Goal: Book appointment/travel/reservation

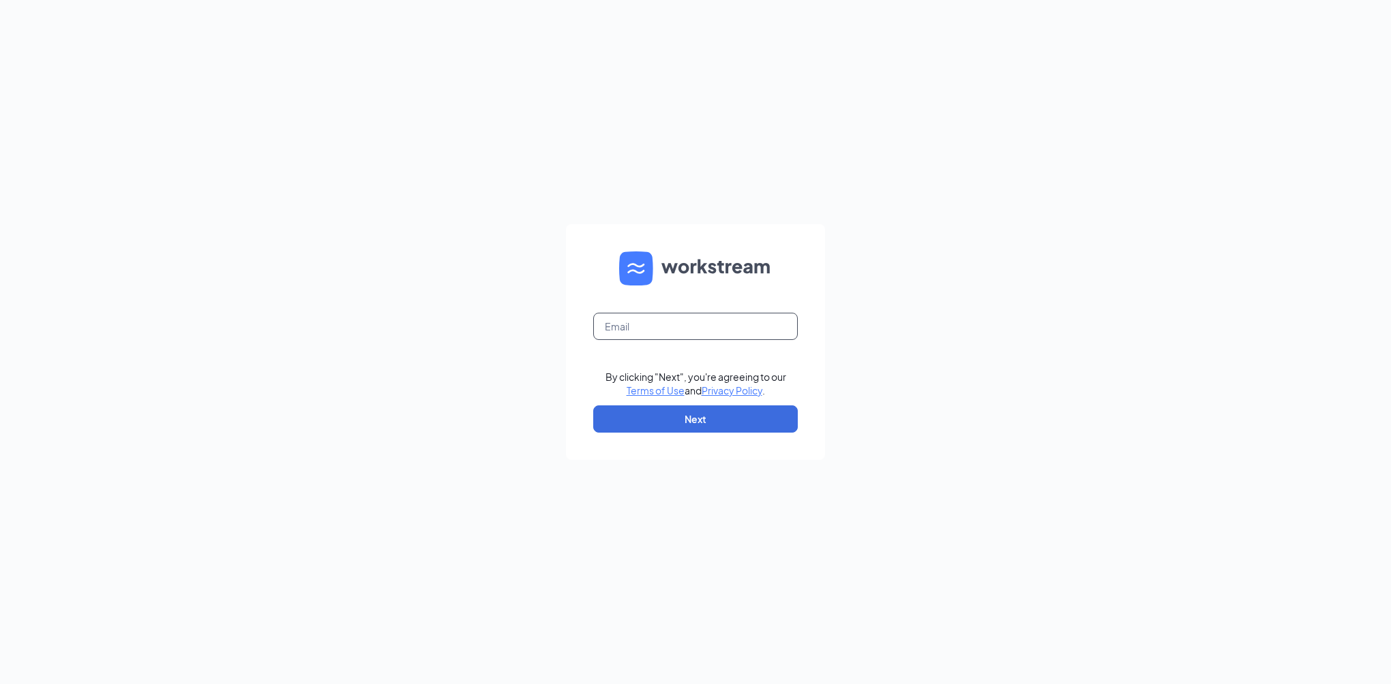
click at [723, 340] on form "By clicking "Next", you're agreeing to our Terms of Use and Privacy Policy . Ne…" at bounding box center [695, 342] width 259 height 236
type input "024825@clcrest.com"
click at [724, 432] on button "Next" at bounding box center [695, 419] width 205 height 27
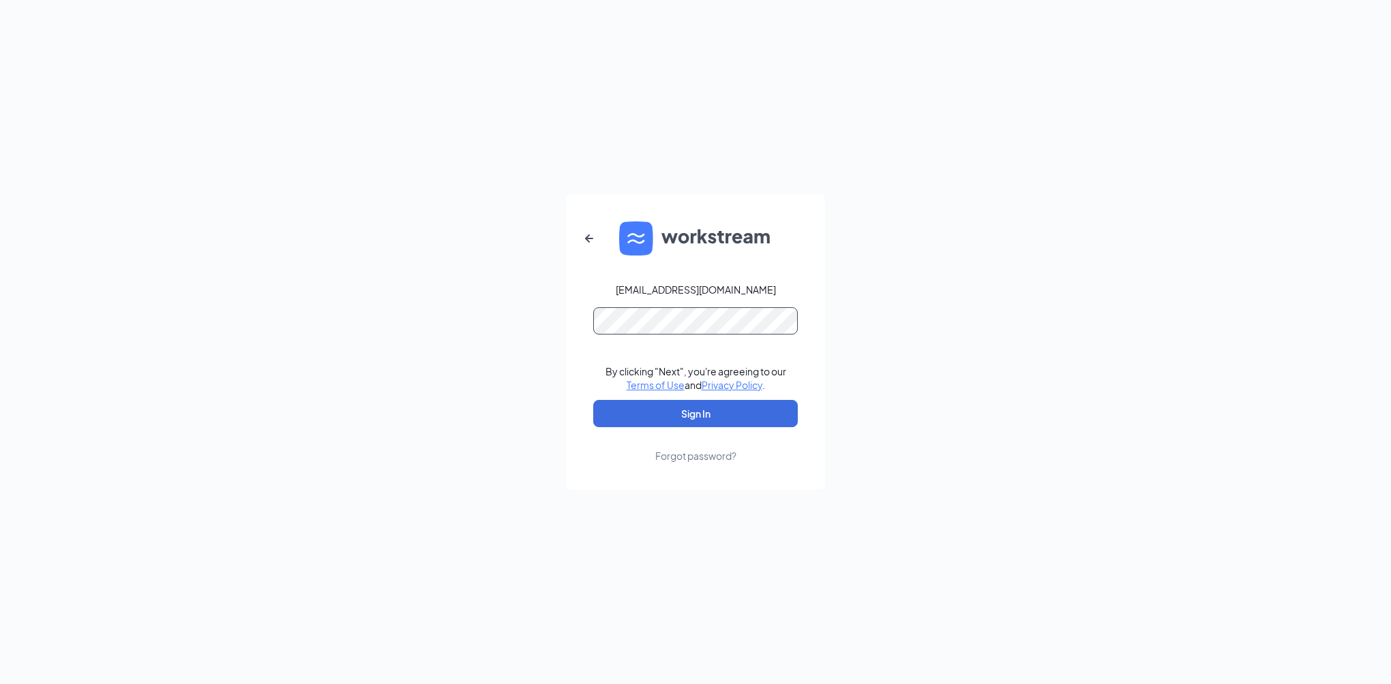
click at [593, 400] on button "Sign In" at bounding box center [695, 413] width 205 height 27
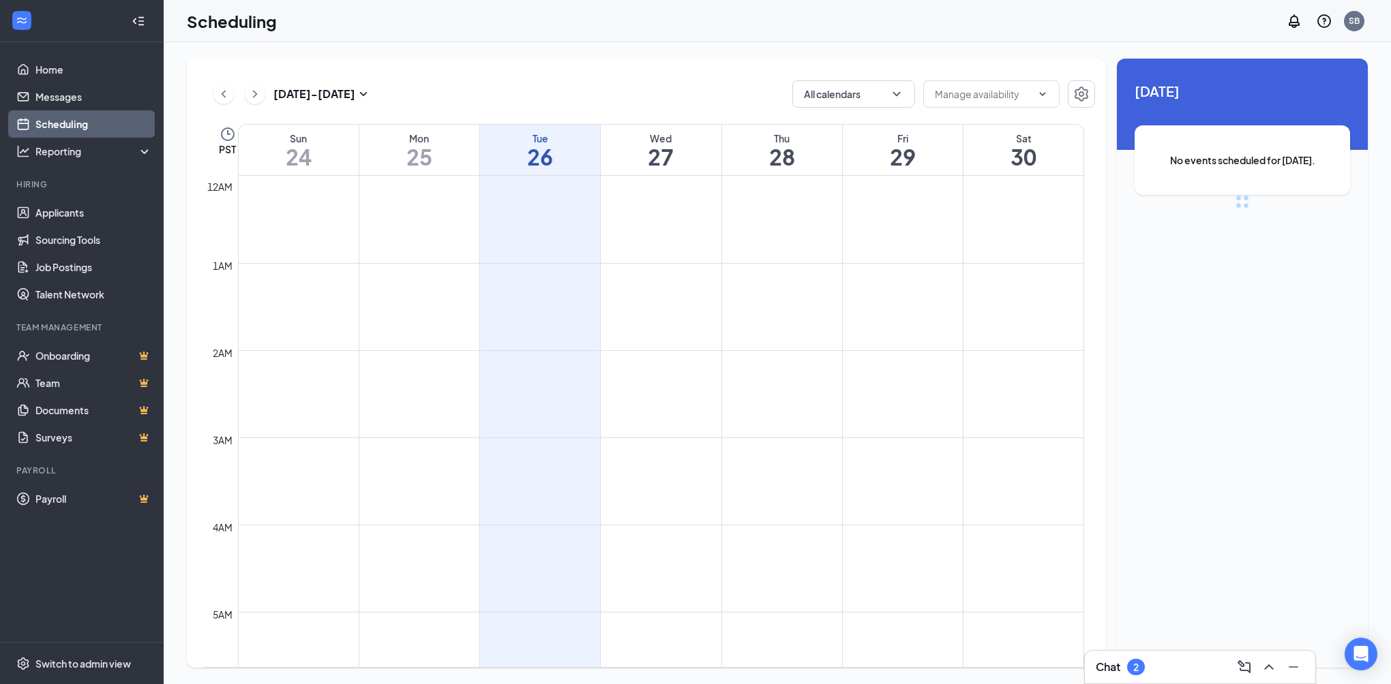
click at [1164, 661] on div "Chat 2" at bounding box center [1200, 668] width 209 height 22
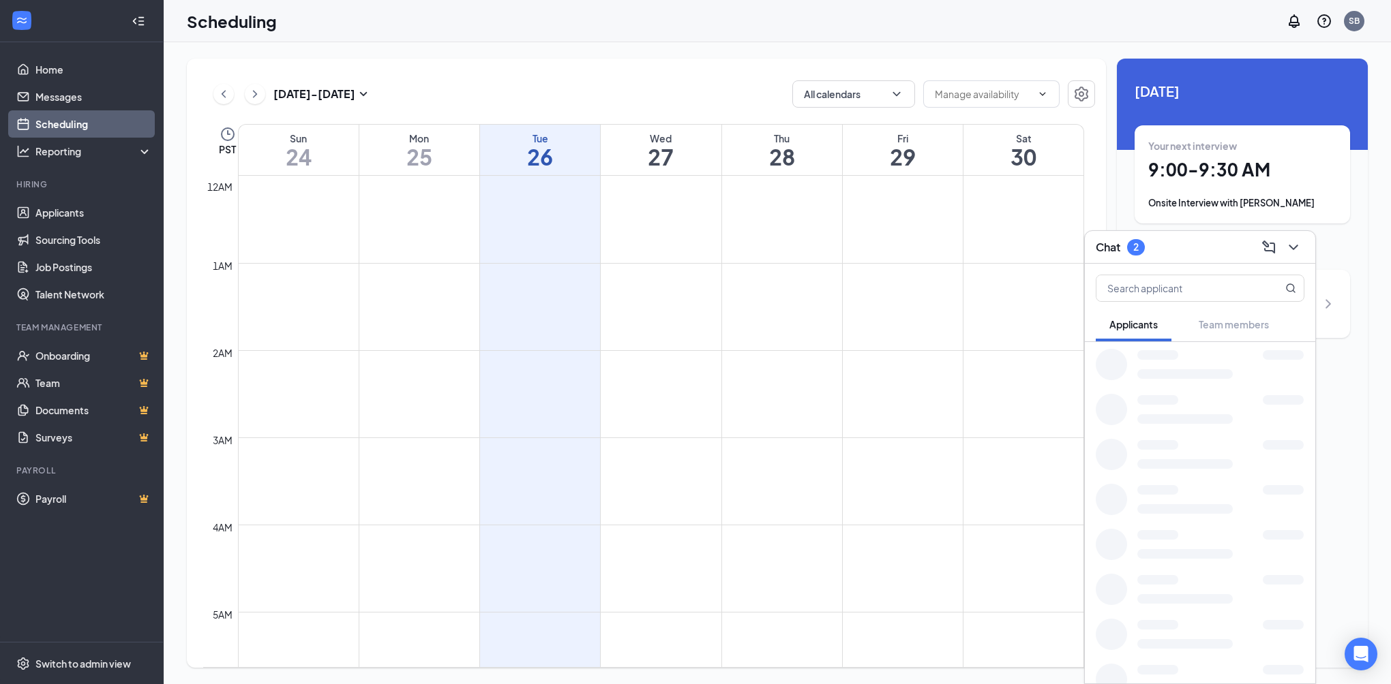
scroll to position [670, 0]
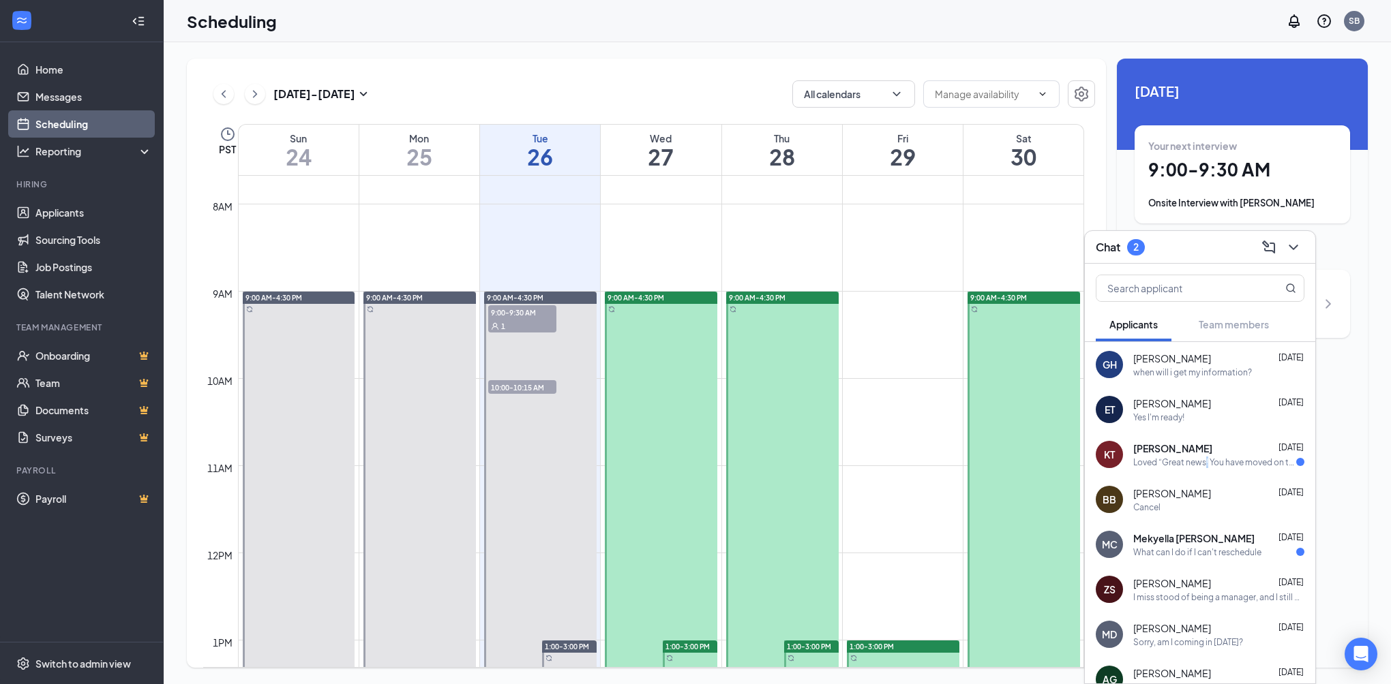
click at [1208, 466] on div "Loved “Great news! You have moved on to the next stage of…”" at bounding box center [1214, 463] width 163 height 12
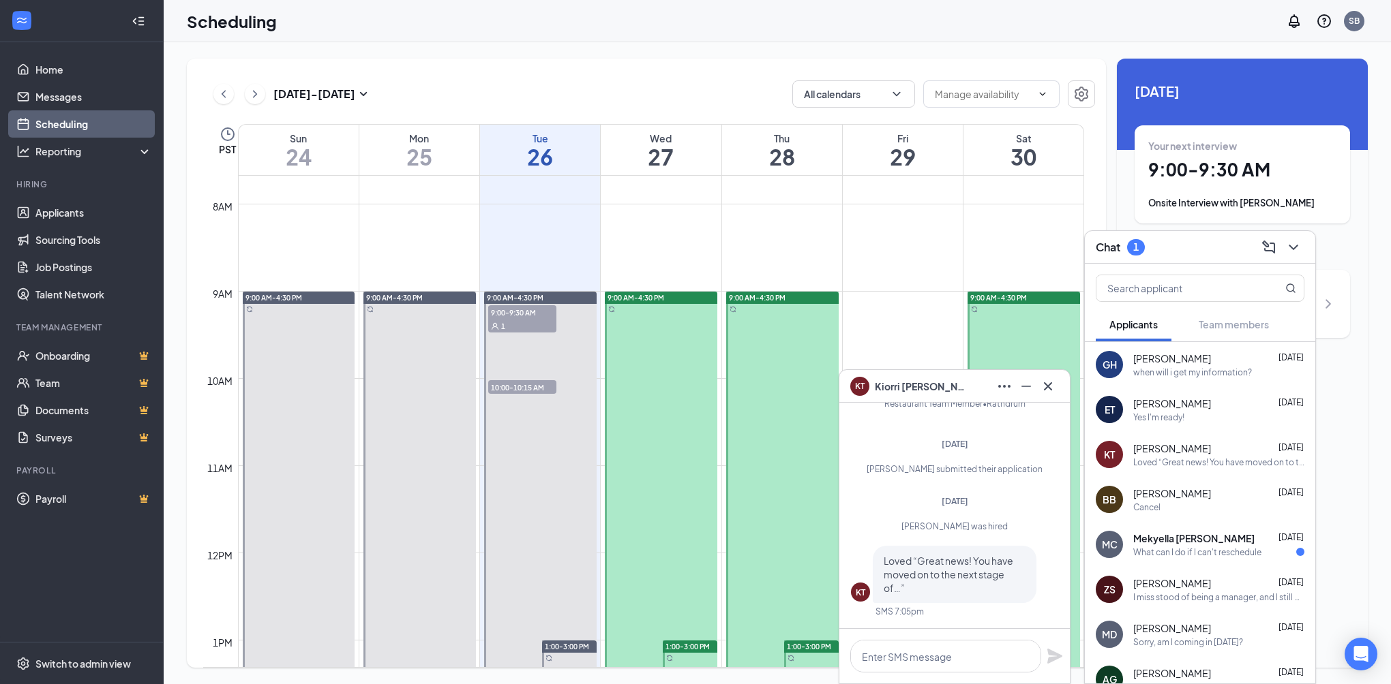
click at [1179, 551] on div "What can I do if I can't reschedule" at bounding box center [1197, 553] width 128 height 12
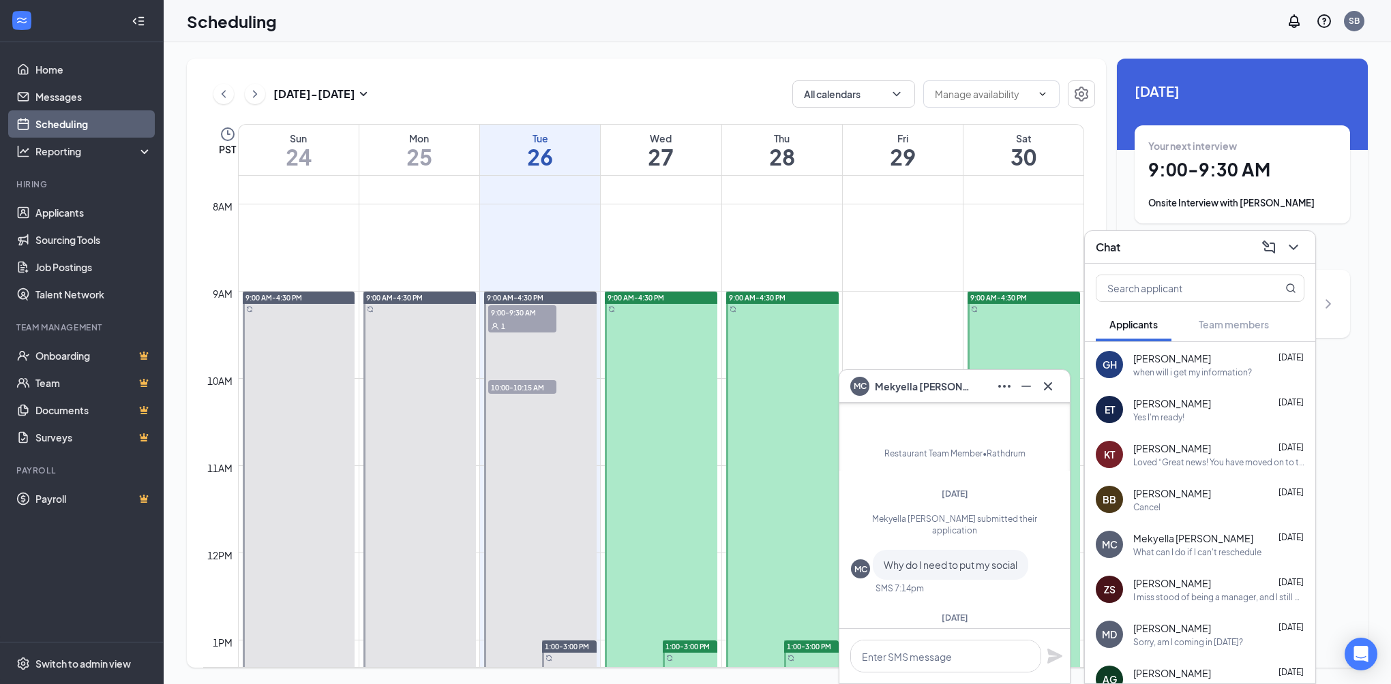
scroll to position [-136, 0]
click at [1171, 412] on div "Yes I'm ready!" at bounding box center [1158, 418] width 51 height 12
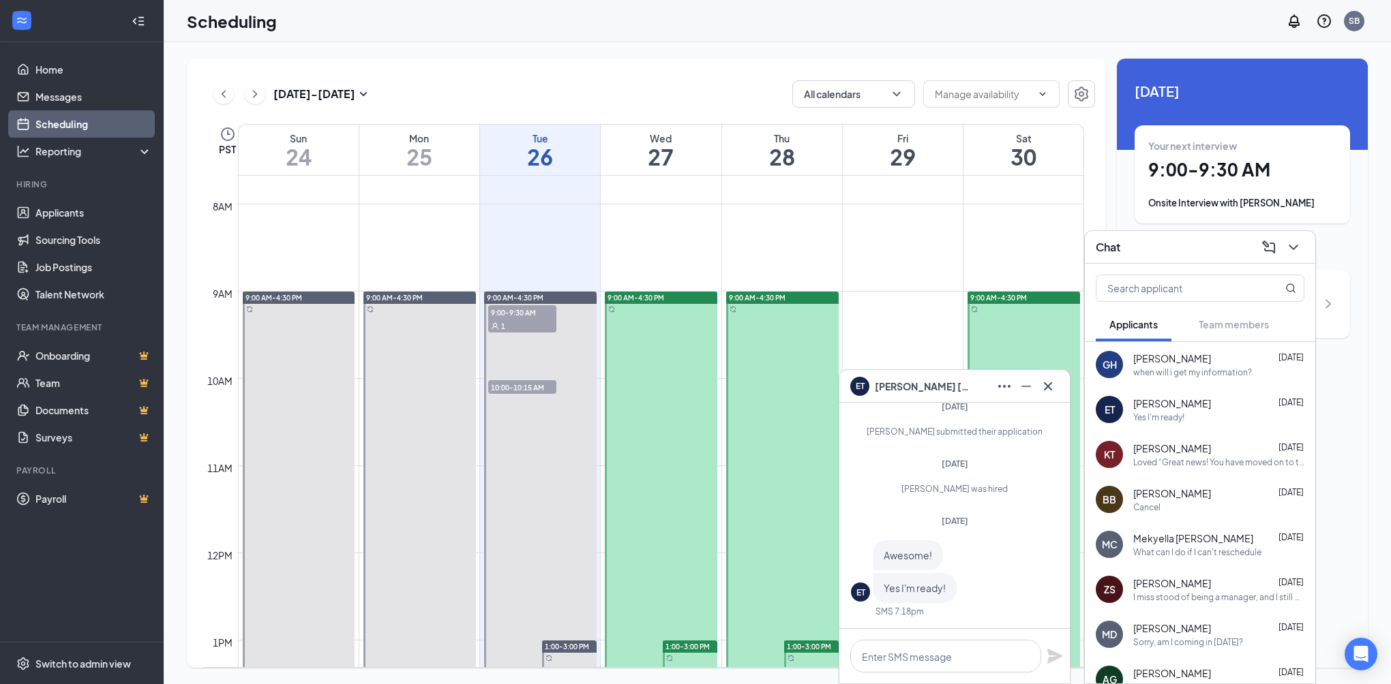
click at [1227, 251] on div "Chat" at bounding box center [1200, 247] width 209 height 21
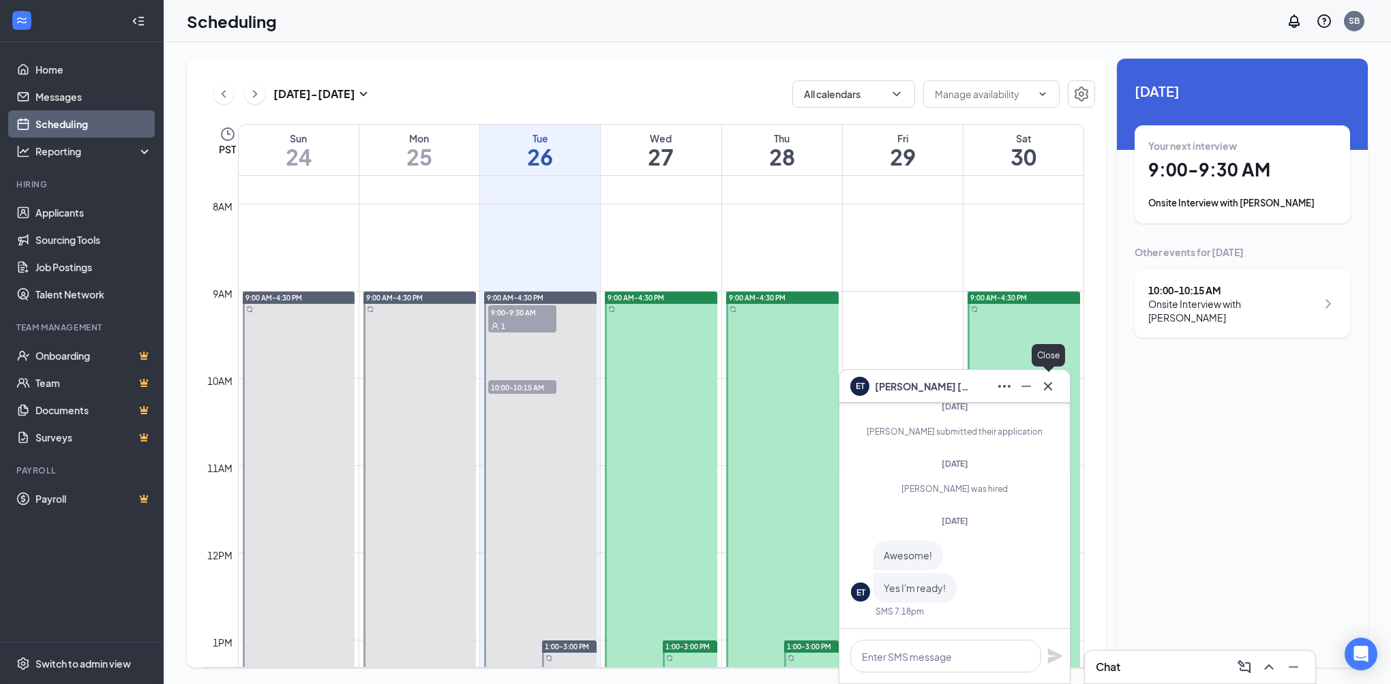
click at [1050, 389] on icon "Cross" at bounding box center [1048, 386] width 16 height 16
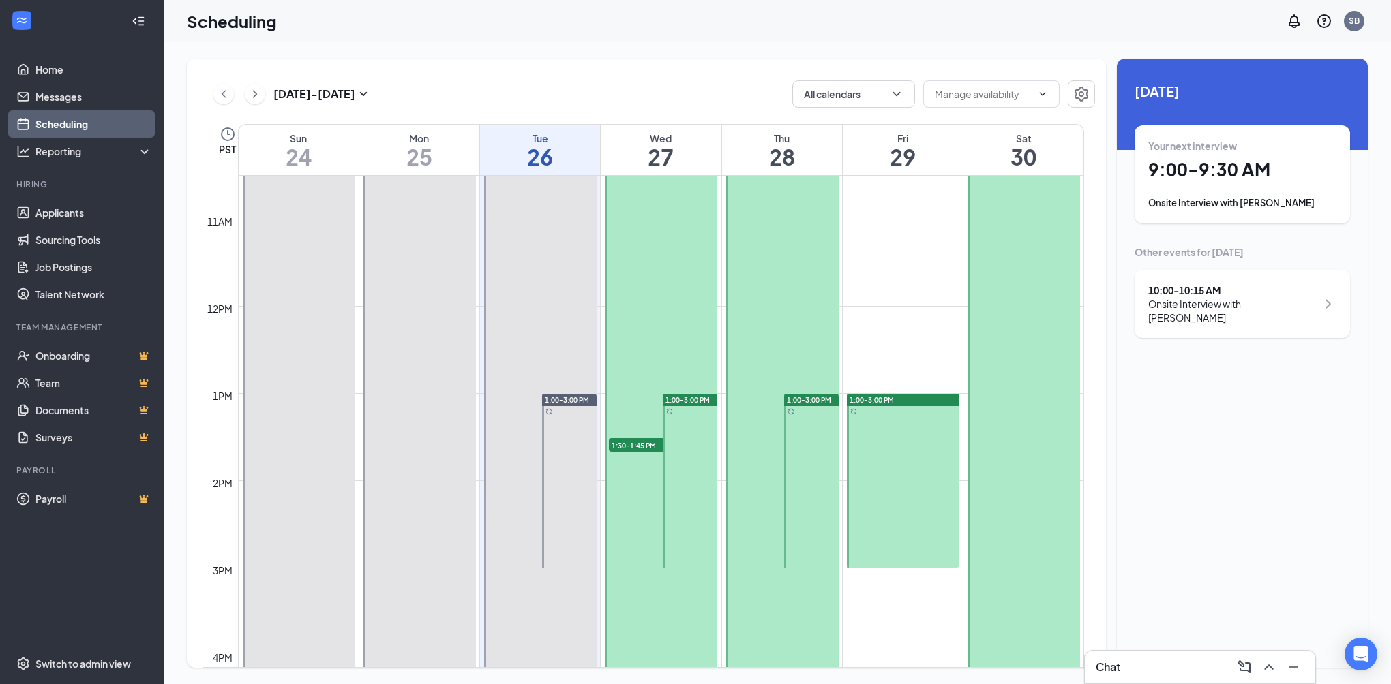
scroll to position [943, 0]
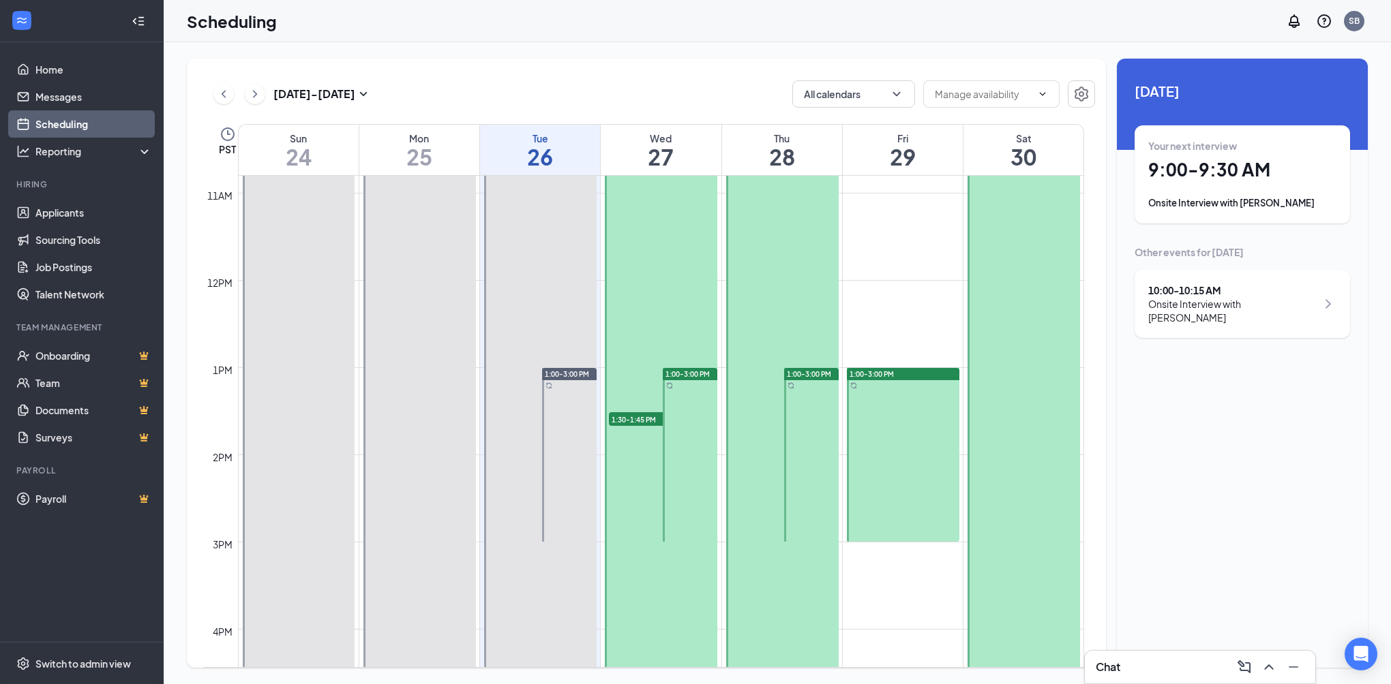
click at [584, 376] on span "1:00-3:00 PM" at bounding box center [567, 374] width 44 height 10
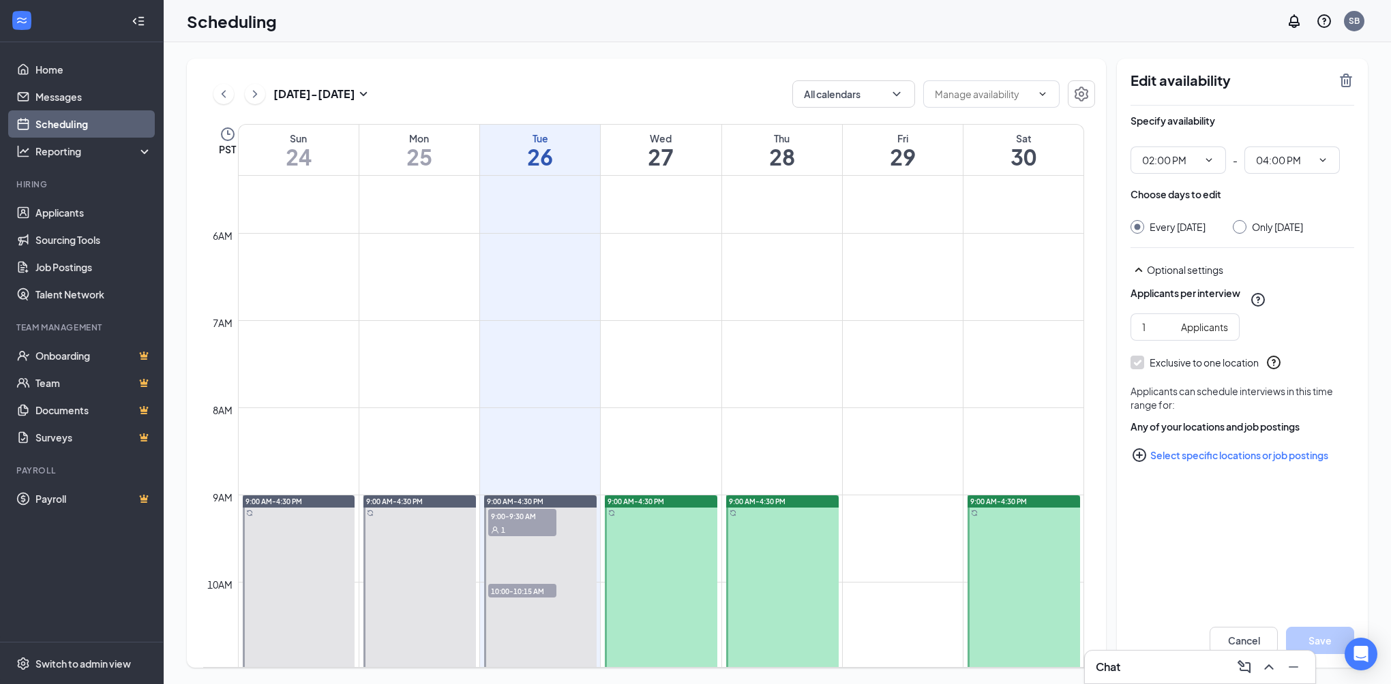
scroll to position [466, 0]
click at [515, 514] on span "9:00-9:30 AM" at bounding box center [522, 517] width 68 height 14
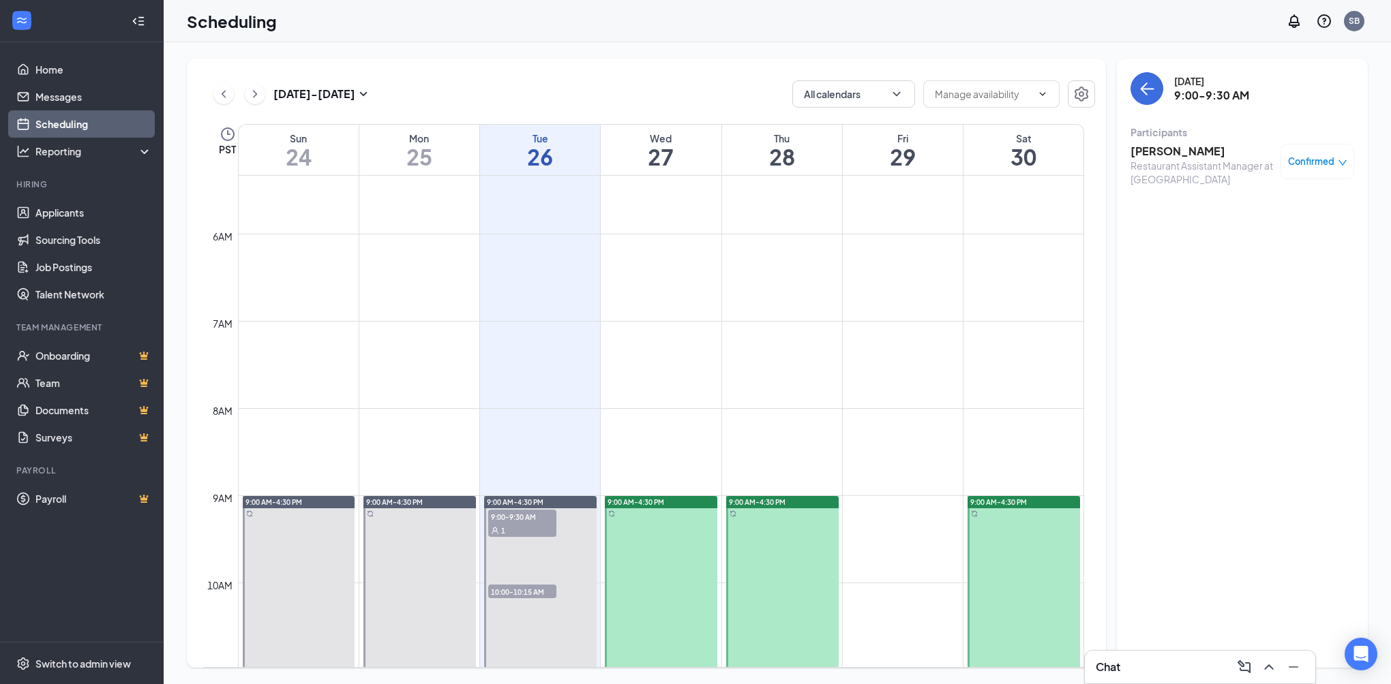
click at [501, 592] on span "10:00-10:15 AM" at bounding box center [522, 592] width 68 height 14
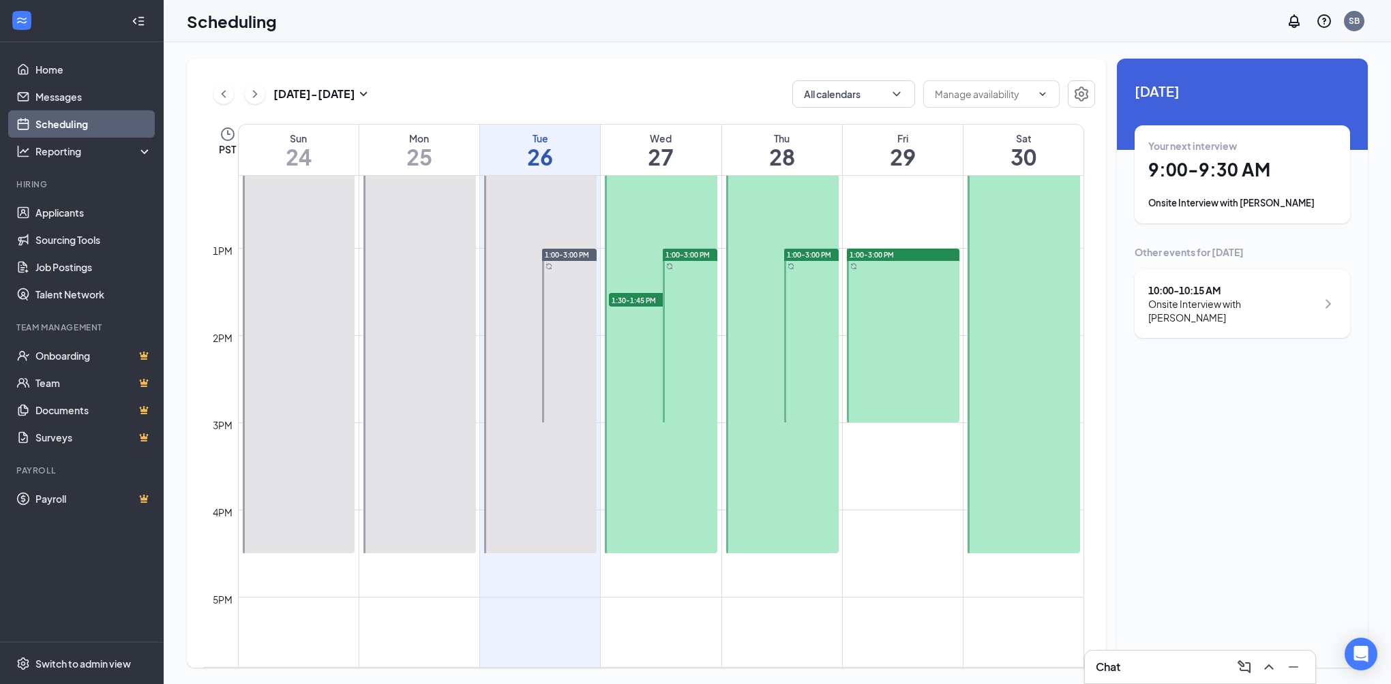
scroll to position [670, 0]
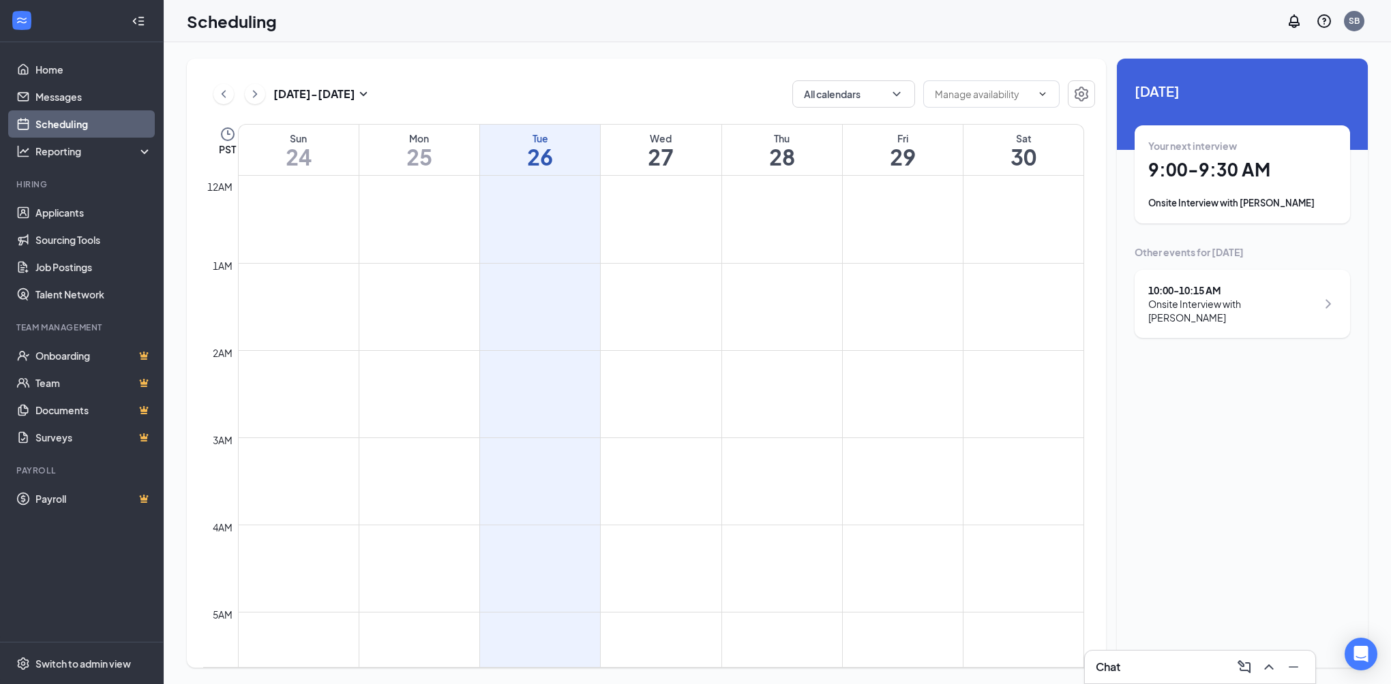
scroll to position [670, 0]
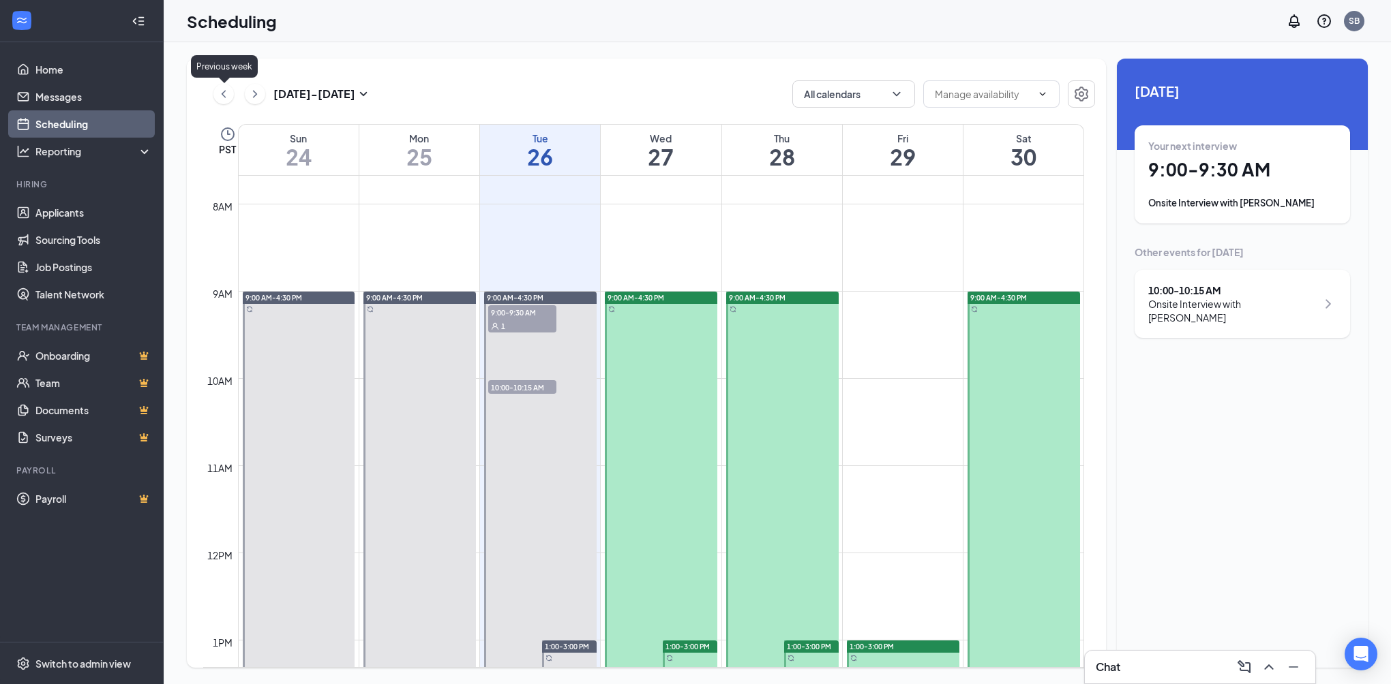
click at [220, 89] on icon "ChevronLeft" at bounding box center [224, 94] width 14 height 16
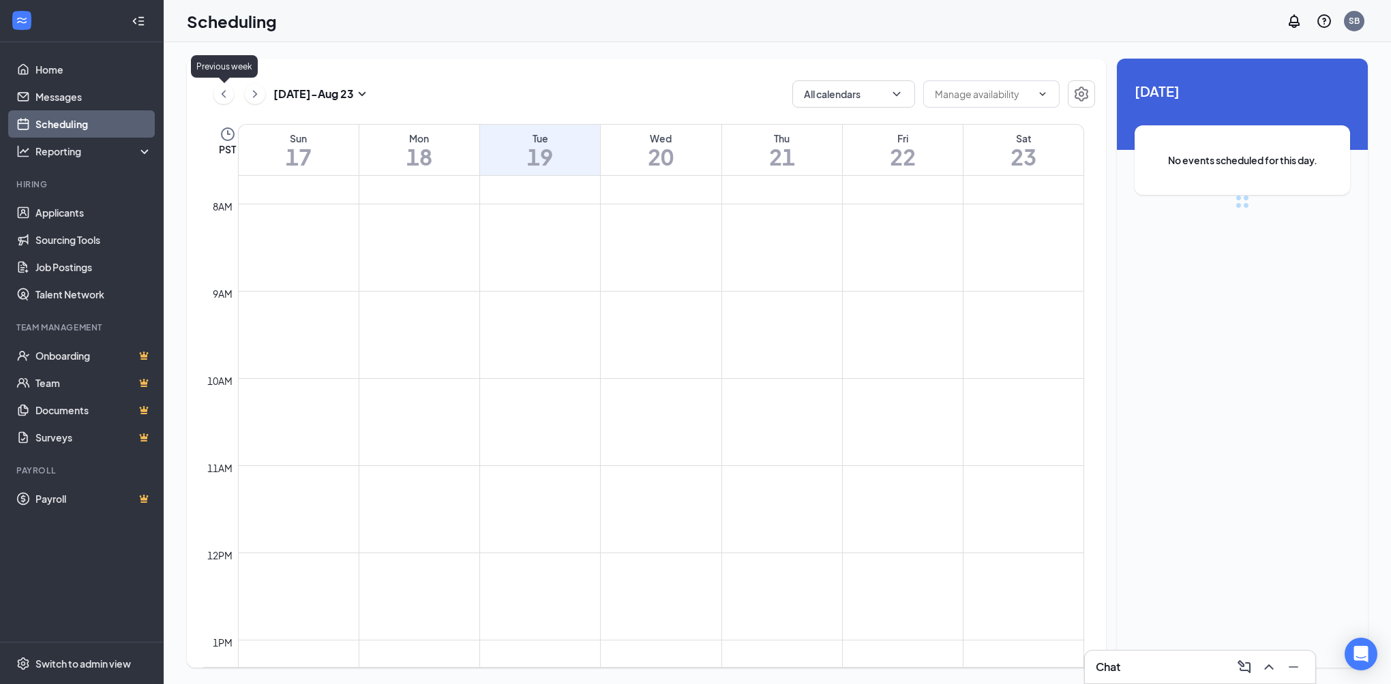
click at [222, 89] on icon "ChevronLeft" at bounding box center [224, 94] width 14 height 16
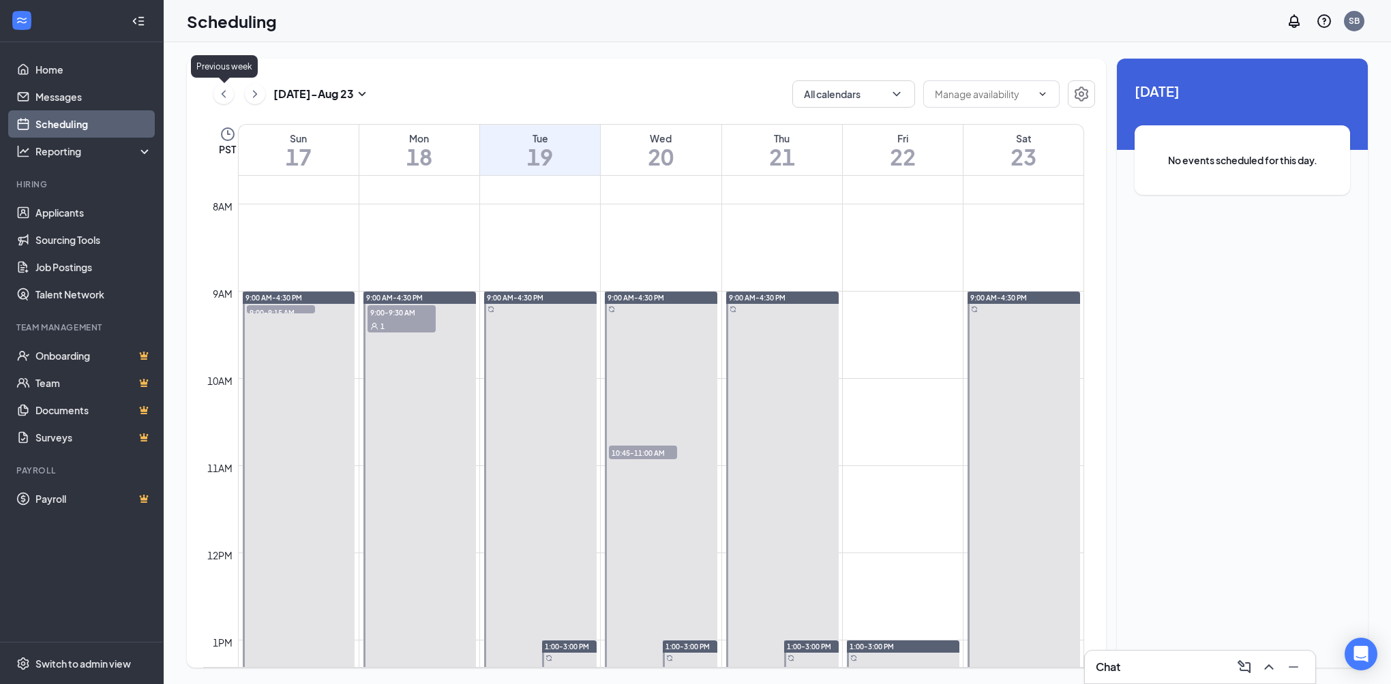
click at [222, 89] on icon "ChevronLeft" at bounding box center [224, 94] width 14 height 16
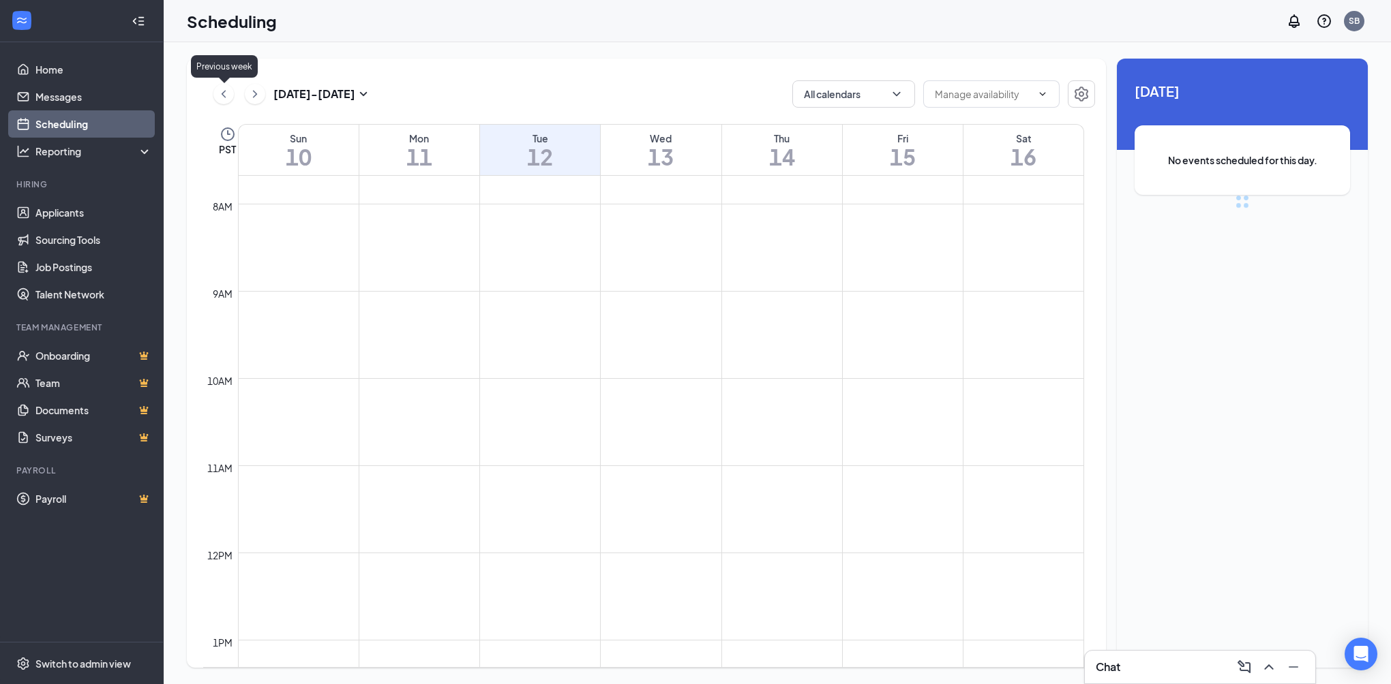
click at [222, 89] on icon "ChevronLeft" at bounding box center [224, 94] width 14 height 16
click at [227, 88] on icon "ChevronLeft" at bounding box center [224, 94] width 14 height 16
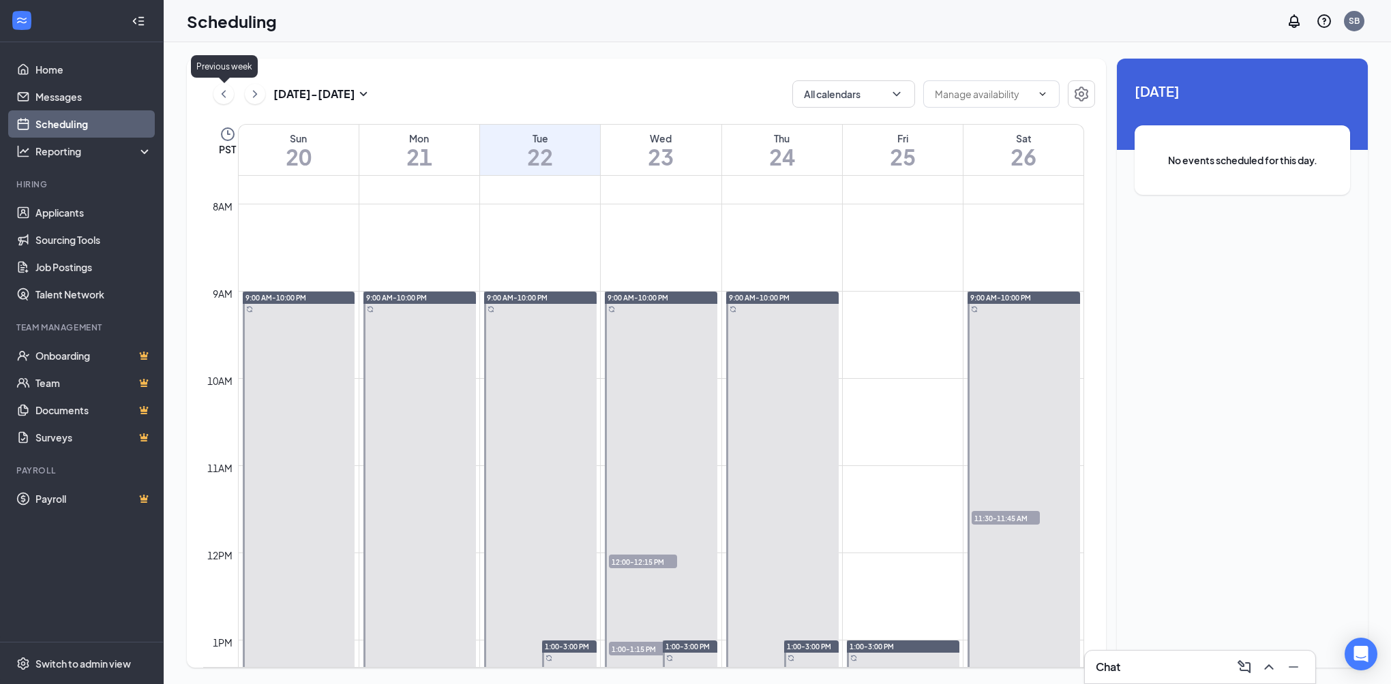
click at [227, 88] on icon "ChevronLeft" at bounding box center [224, 94] width 14 height 16
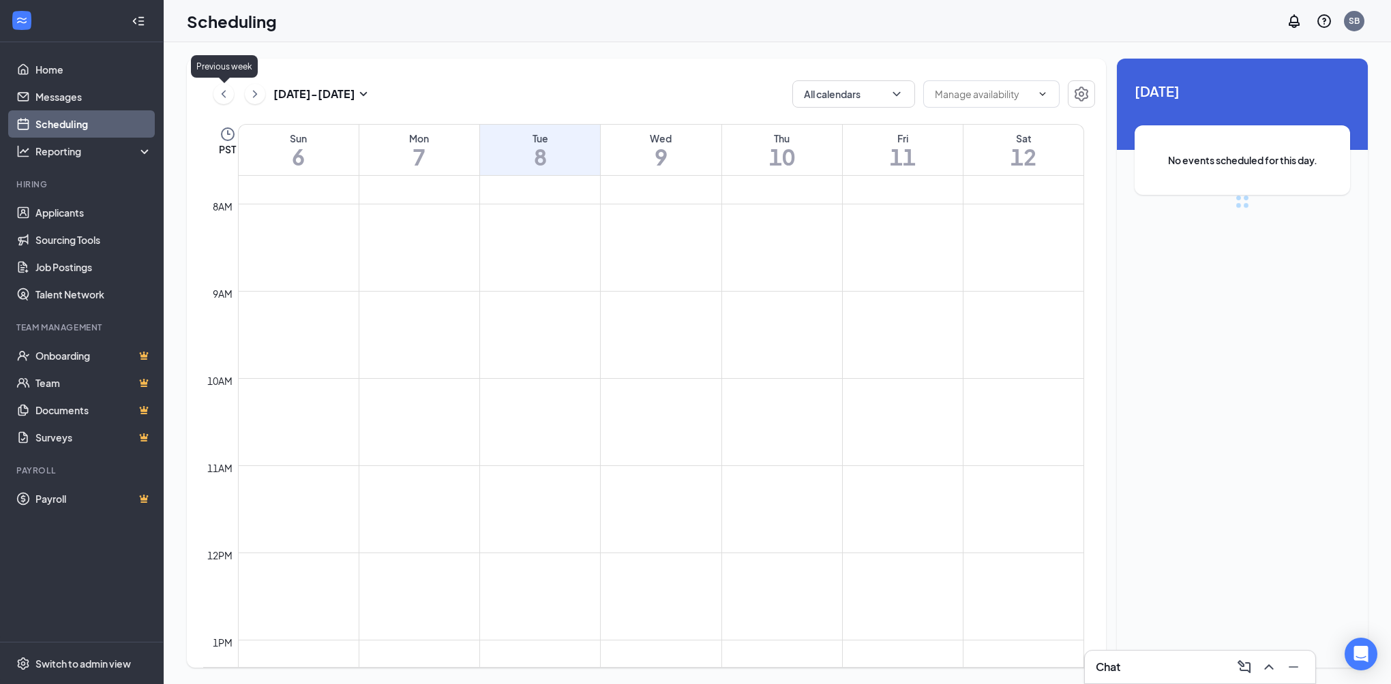
click at [227, 88] on icon "ChevronLeft" at bounding box center [224, 94] width 14 height 16
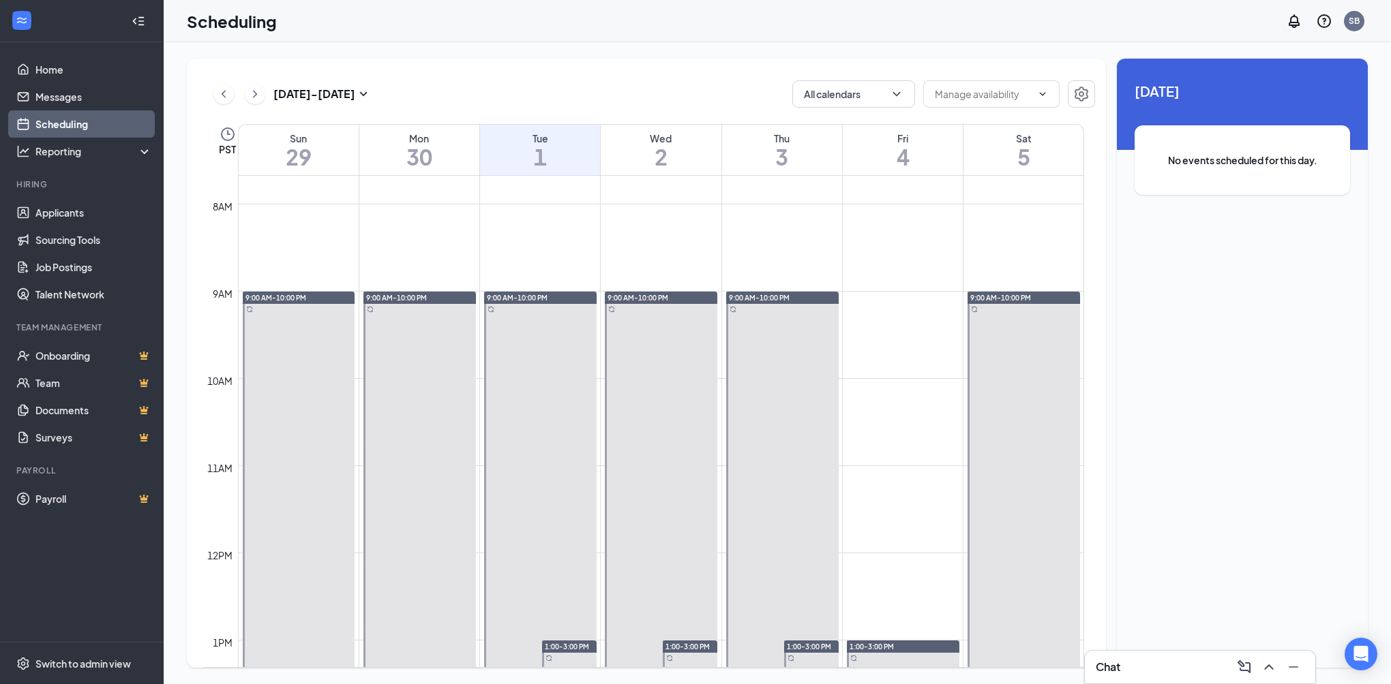
click at [254, 96] on icon "ChevronRight" at bounding box center [255, 93] width 4 height 7
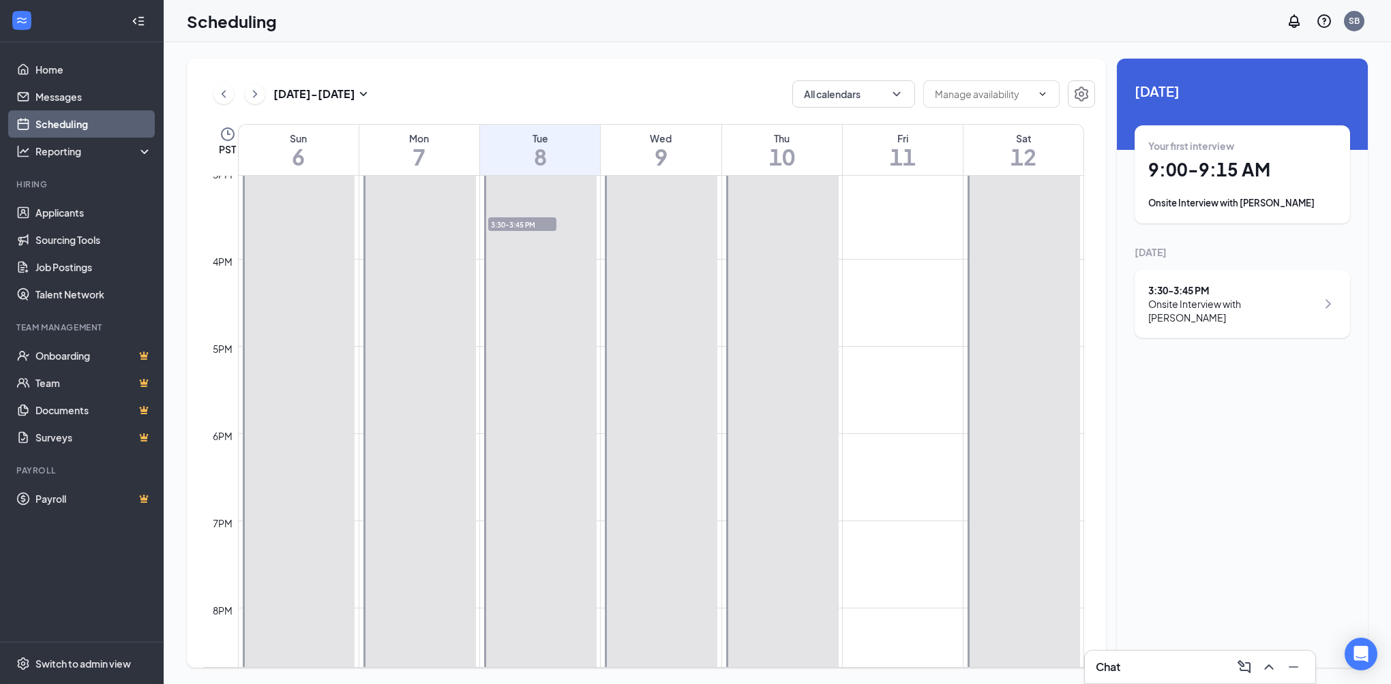
scroll to position [1602, 0]
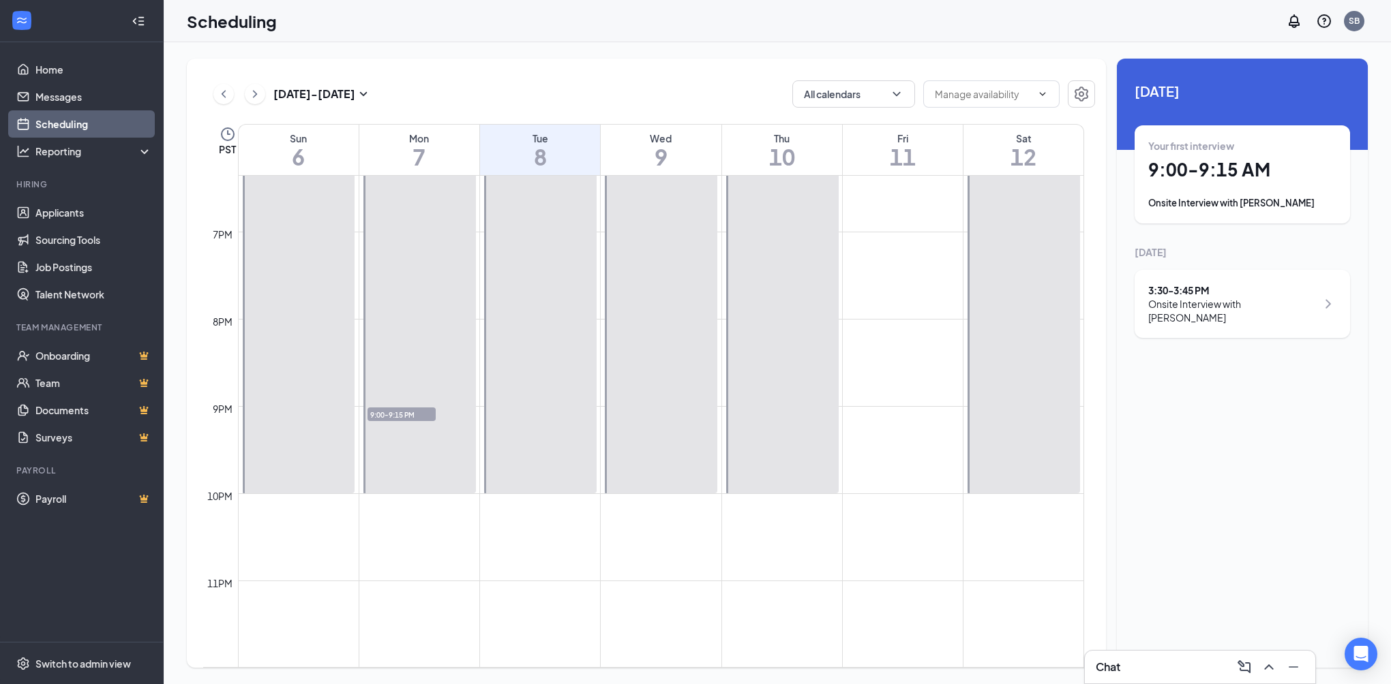
click at [393, 419] on span "9:00-9:15 PM" at bounding box center [401, 415] width 68 height 14
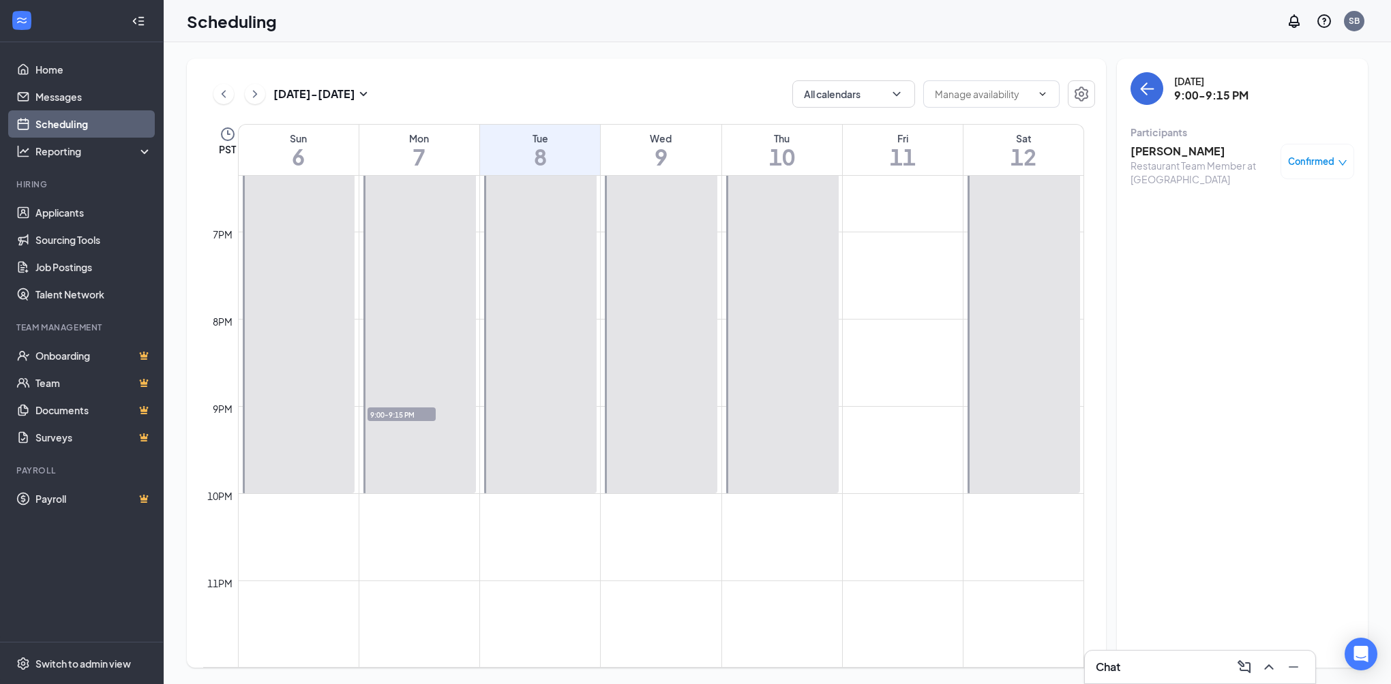
click at [1171, 153] on h3 "Gauge Faulkner" at bounding box center [1201, 151] width 143 height 15
